Goal: Task Accomplishment & Management: Manage account settings

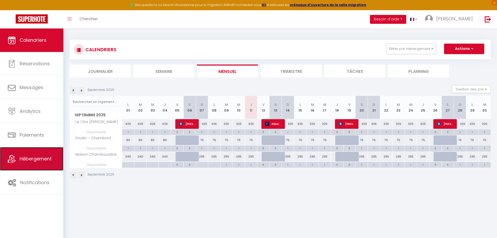
click at [28, 160] on span "Hébergement" at bounding box center [36, 158] width 32 height 7
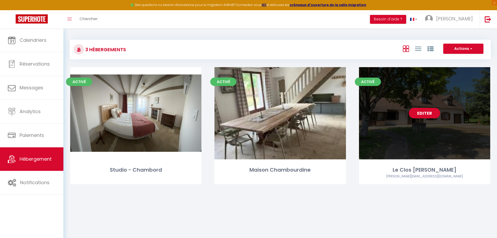
click at [422, 112] on link "Editer" at bounding box center [424, 113] width 31 height 10
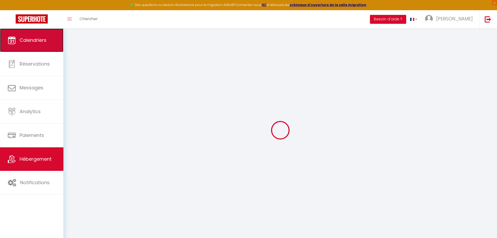
click at [47, 44] on link "Calendriers" at bounding box center [31, 39] width 63 height 23
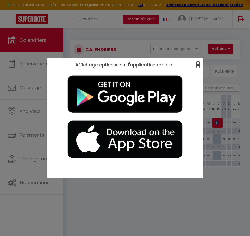
click at [198, 65] on span "×" at bounding box center [197, 64] width 3 height 7
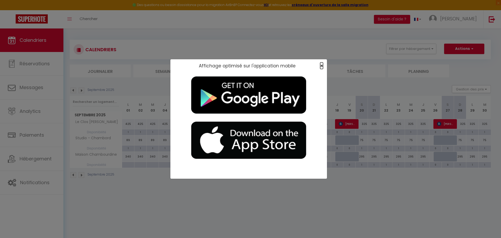
click at [322, 66] on span "×" at bounding box center [321, 65] width 3 height 7
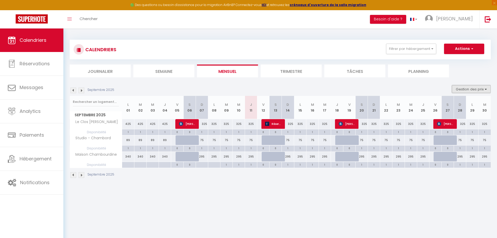
click at [484, 87] on button "Gestion des prix" at bounding box center [471, 89] width 39 height 8
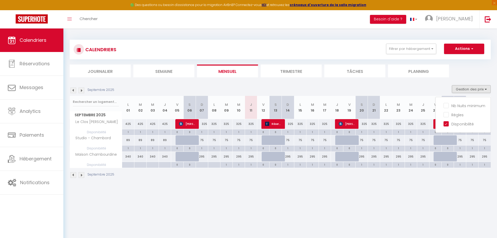
click at [82, 90] on img at bounding box center [82, 90] width 6 height 6
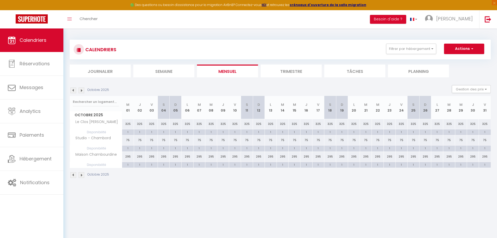
click at [82, 90] on img at bounding box center [82, 90] width 6 height 6
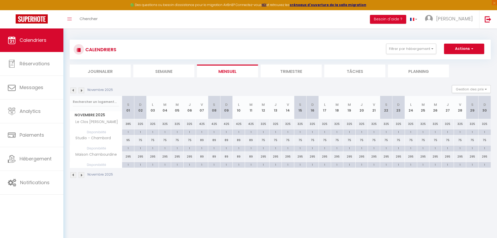
click at [82, 90] on img at bounding box center [82, 90] width 6 height 6
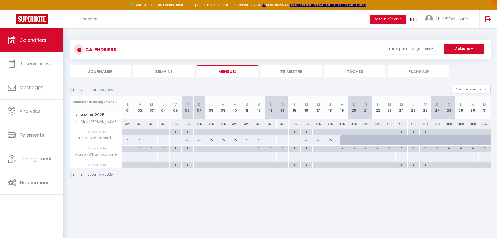
click at [81, 88] on img at bounding box center [82, 90] width 6 height 6
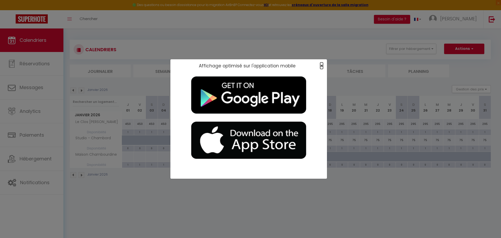
click at [322, 65] on span "×" at bounding box center [321, 65] width 3 height 7
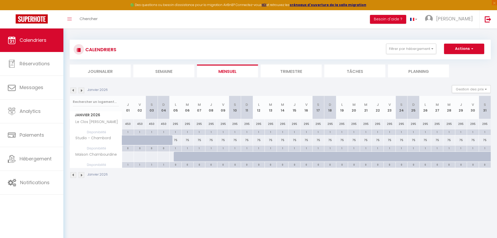
click at [72, 89] on img at bounding box center [73, 90] width 6 height 6
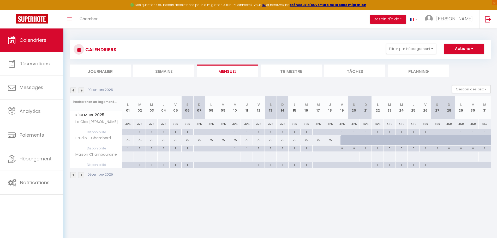
click at [82, 92] on img at bounding box center [82, 90] width 6 height 6
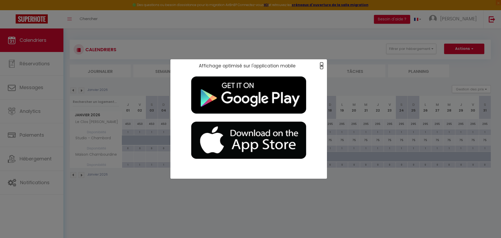
click at [320, 64] on span "×" at bounding box center [321, 65] width 3 height 7
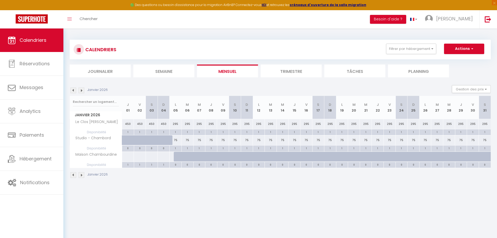
click at [424, 126] on div "295" at bounding box center [425, 124] width 12 height 10
type input "295"
type input "Lun 26 Janvier 2026"
type input "[DATE]"
click at [424, 126] on div at bounding box center [248, 119] width 497 height 238
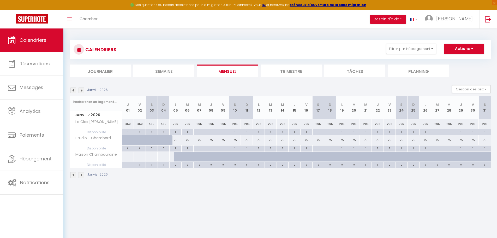
click at [81, 89] on img at bounding box center [82, 90] width 6 height 6
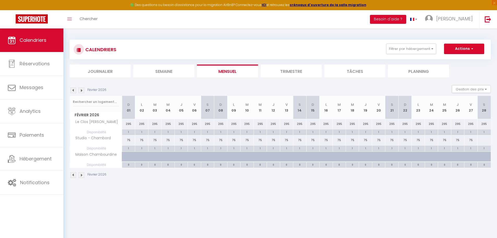
click at [81, 89] on img at bounding box center [82, 90] width 6 height 6
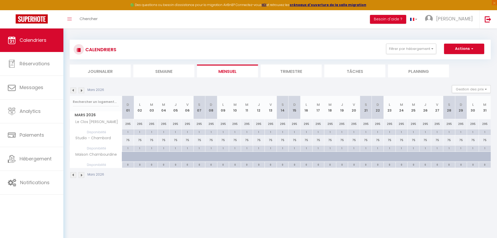
click at [81, 89] on img at bounding box center [82, 90] width 6 height 6
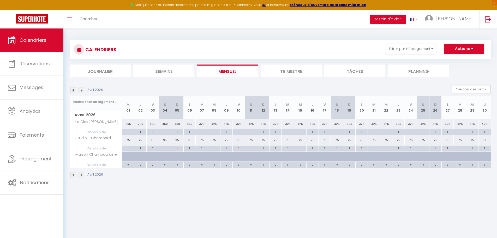
click at [81, 91] on img at bounding box center [82, 90] width 6 height 6
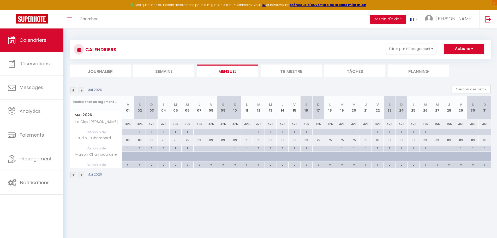
click at [81, 91] on img at bounding box center [82, 90] width 6 height 6
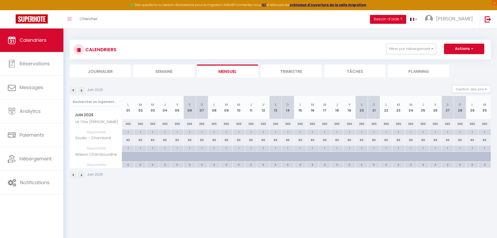
click at [81, 91] on img at bounding box center [82, 90] width 6 height 6
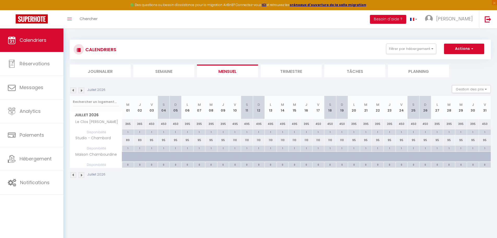
click at [81, 91] on img at bounding box center [82, 90] width 6 height 6
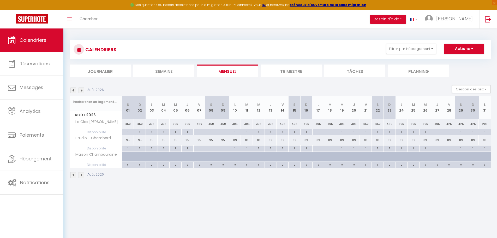
click at [81, 91] on img at bounding box center [82, 90] width 6 height 6
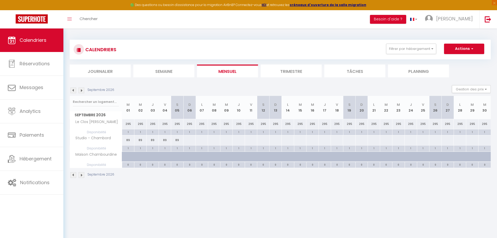
click at [81, 91] on img at bounding box center [82, 90] width 6 height 6
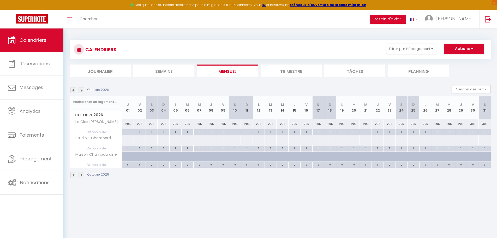
click at [81, 91] on img at bounding box center [82, 90] width 6 height 6
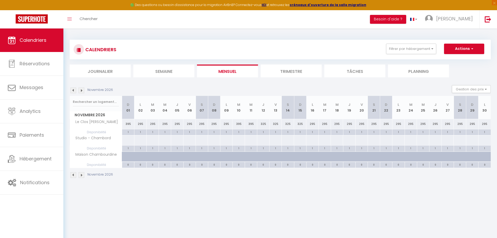
click at [81, 91] on img at bounding box center [82, 90] width 6 height 6
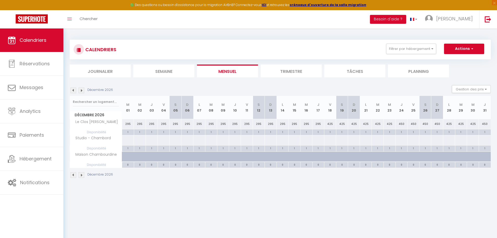
click at [81, 91] on img at bounding box center [82, 90] width 6 height 6
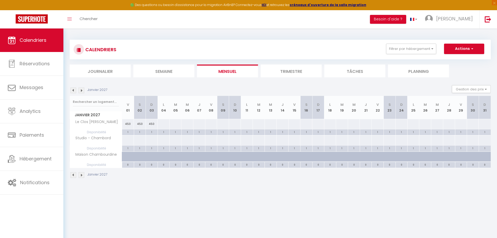
click at [72, 89] on img at bounding box center [73, 90] width 6 height 6
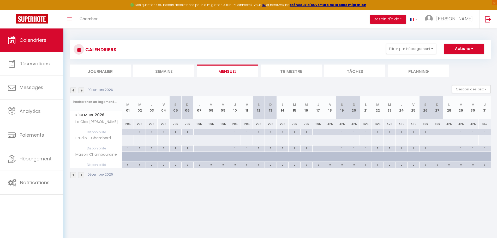
click at [72, 89] on img at bounding box center [73, 90] width 6 height 6
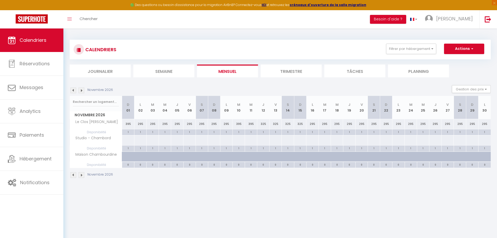
click at [72, 89] on img at bounding box center [73, 90] width 6 height 6
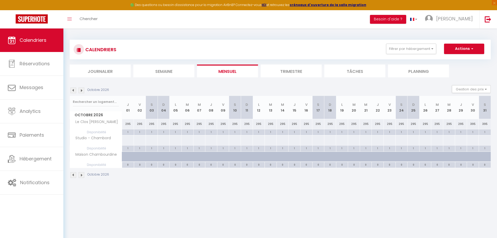
click at [72, 89] on img at bounding box center [73, 90] width 6 height 6
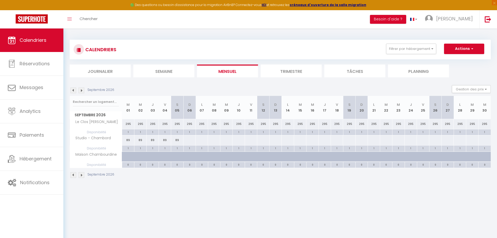
click at [72, 89] on img at bounding box center [73, 90] width 6 height 6
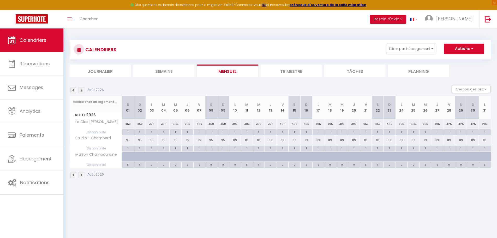
click at [72, 89] on img at bounding box center [73, 90] width 6 height 6
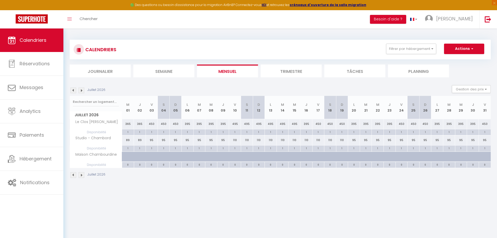
click at [72, 89] on img at bounding box center [73, 90] width 6 height 6
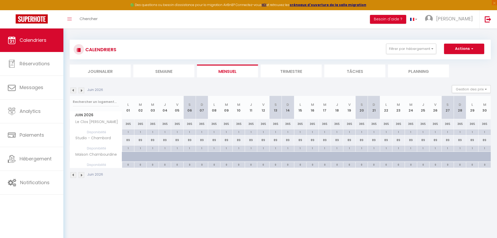
click at [72, 89] on img at bounding box center [73, 90] width 6 height 6
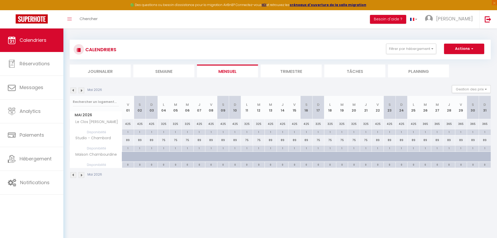
click at [72, 89] on img at bounding box center [73, 90] width 6 height 6
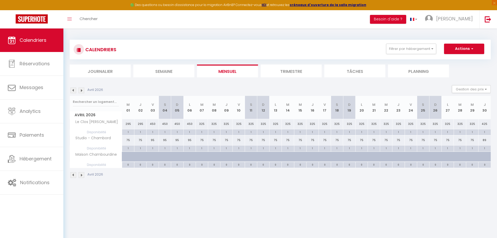
click at [72, 89] on img at bounding box center [73, 90] width 6 height 6
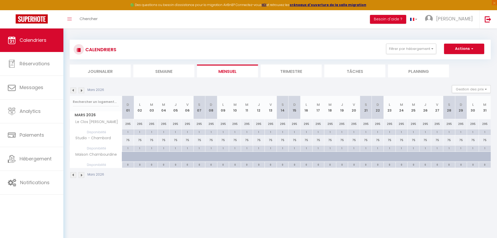
click at [72, 89] on img at bounding box center [73, 90] width 6 height 6
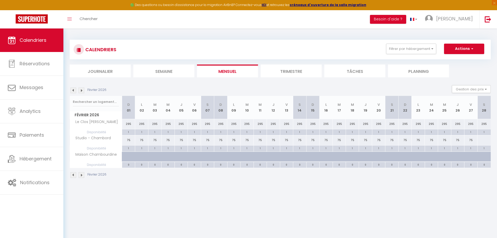
click at [72, 89] on img at bounding box center [73, 90] width 6 height 6
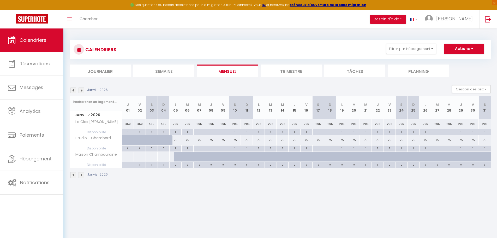
click at [301, 73] on li "Trimestre" at bounding box center [291, 70] width 61 height 13
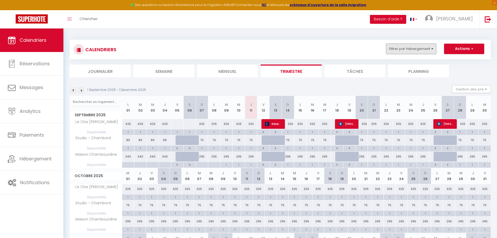
click at [406, 47] on button "Filtrer par hébergement" at bounding box center [411, 49] width 50 height 10
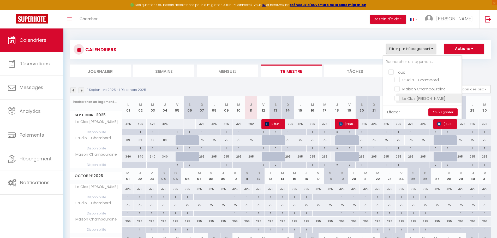
click at [401, 99] on input "Le Clos [PERSON_NAME]" at bounding box center [426, 97] width 65 height 5
checkbox input "true"
checkbox input "false"
click at [443, 110] on link "Sauvegarder" at bounding box center [442, 112] width 29 height 8
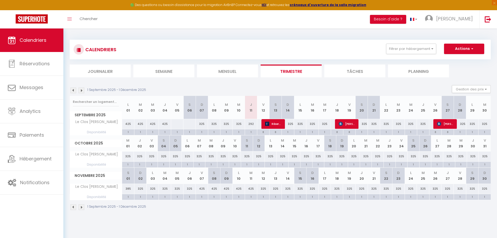
click at [81, 91] on img at bounding box center [82, 90] width 6 height 6
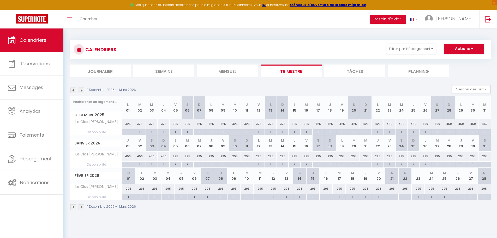
click at [81, 91] on img at bounding box center [82, 90] width 6 height 6
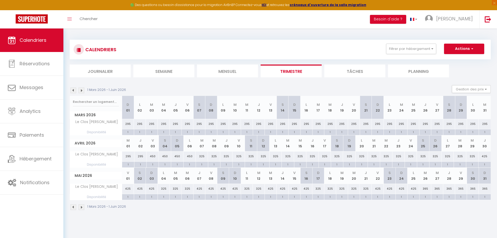
click at [81, 91] on img at bounding box center [82, 90] width 6 height 6
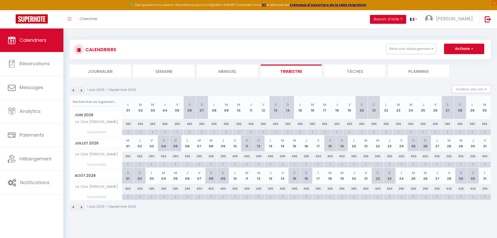
click at [81, 91] on img at bounding box center [82, 90] width 6 height 6
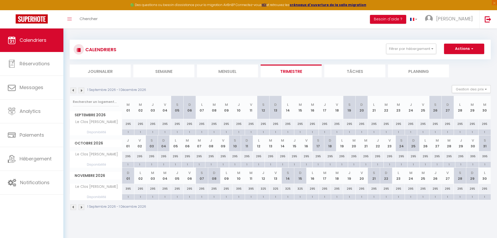
click at [81, 91] on img at bounding box center [82, 90] width 6 height 6
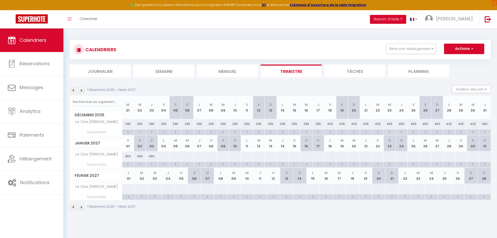
click at [165, 154] on div at bounding box center [163, 156] width 12 height 10
type input "Lun 04 Janvier 2027"
type input "[DATE]"
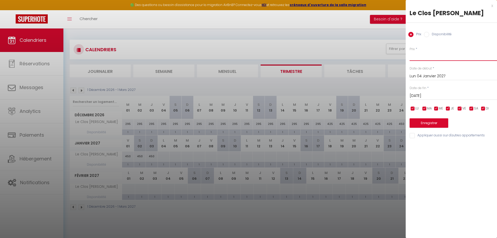
click at [424, 56] on input "Prix" at bounding box center [453, 55] width 87 height 9
type input "305"
click at [434, 96] on input "[DATE]" at bounding box center [453, 95] width 87 height 7
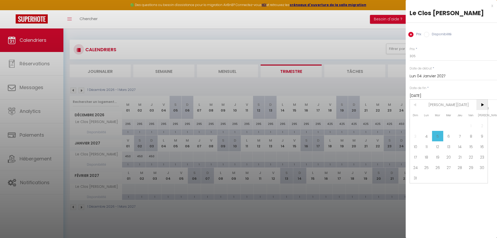
click at [482, 102] on span ">" at bounding box center [481, 104] width 11 height 10
click at [417, 167] on span "28" at bounding box center [415, 167] width 11 height 10
type input "Dim 28 Février 2027"
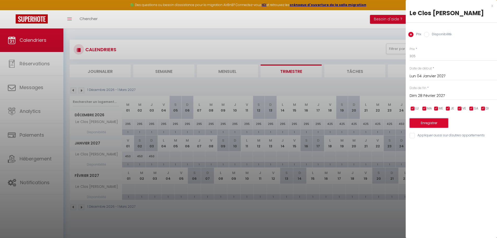
click at [439, 122] on button "Enregistrer" at bounding box center [429, 122] width 39 height 9
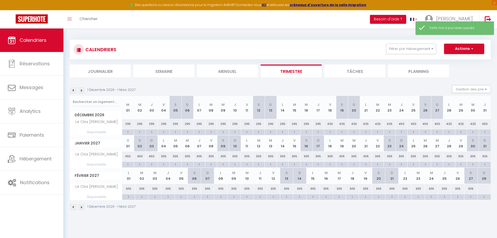
click at [483, 188] on div at bounding box center [484, 189] width 14 height 10
type input "Dim 28 Février 2027"
type input "Lun 01 Mars 2027"
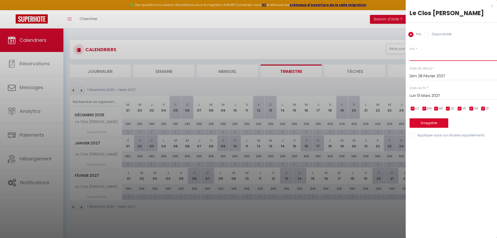
click at [428, 56] on input "Prix" at bounding box center [453, 55] width 87 height 9
click at [446, 56] on input "Prix" at bounding box center [453, 55] width 87 height 9
type input "305"
click at [439, 120] on button "Enregistrer" at bounding box center [429, 122] width 39 height 9
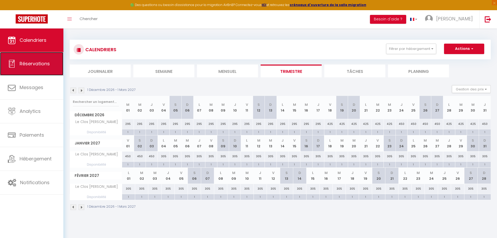
click at [40, 61] on span "Réservations" at bounding box center [35, 63] width 30 height 7
select select "not_cancelled"
